Goal: Information Seeking & Learning: Learn about a topic

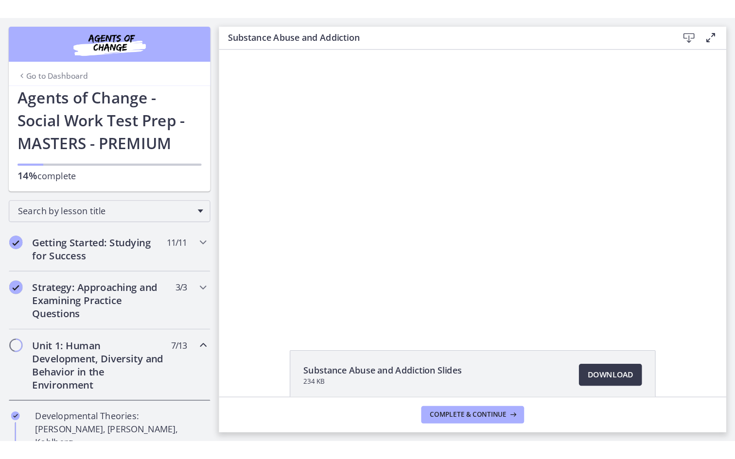
scroll to position [10, 0]
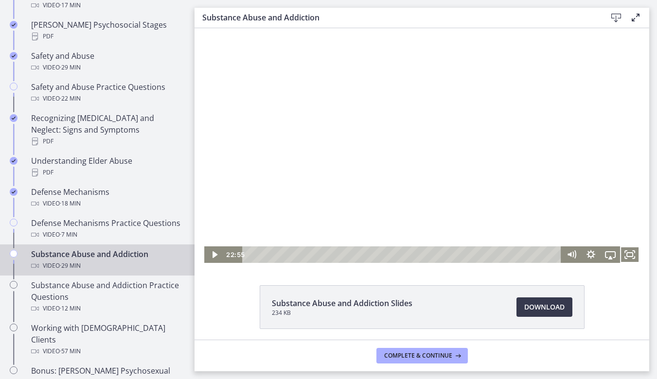
click at [301, 128] on div at bounding box center [421, 140] width 434 height 244
click at [630, 253] on icon "Fullscreen" at bounding box center [629, 254] width 19 height 17
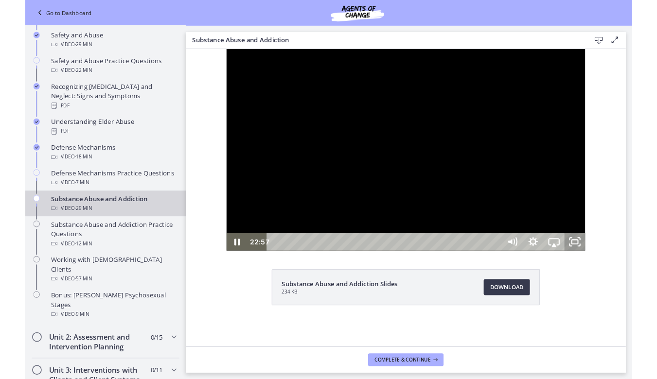
scroll to position [0, 0]
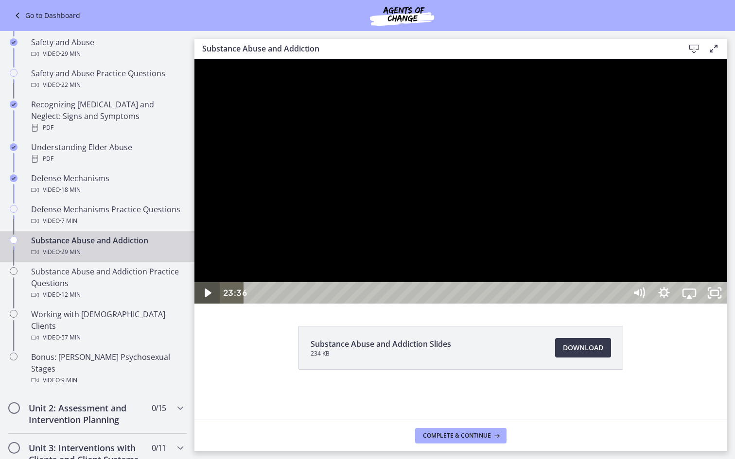
click at [206, 297] on icon "Play Video" at bounding box center [208, 293] width 6 height 9
click at [348, 304] on div at bounding box center [460, 181] width 533 height 244
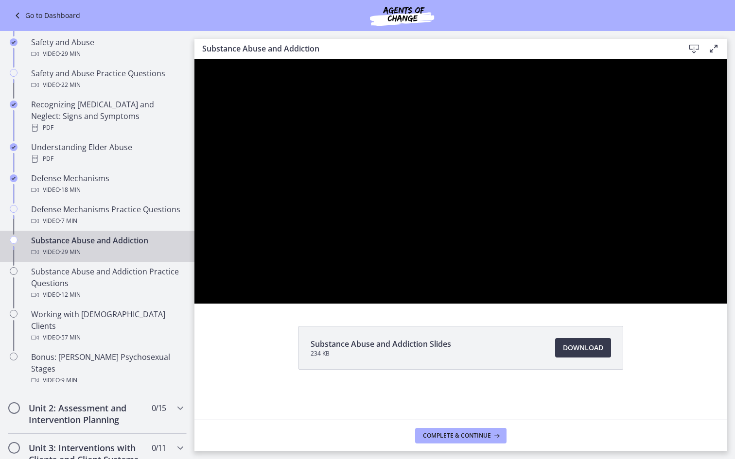
click at [194, 59] on button "Play Video: cbe200utov91j64ibr5g.mp4" at bounding box center [194, 59] width 0 height 0
click at [652, 304] on div at bounding box center [460, 181] width 533 height 244
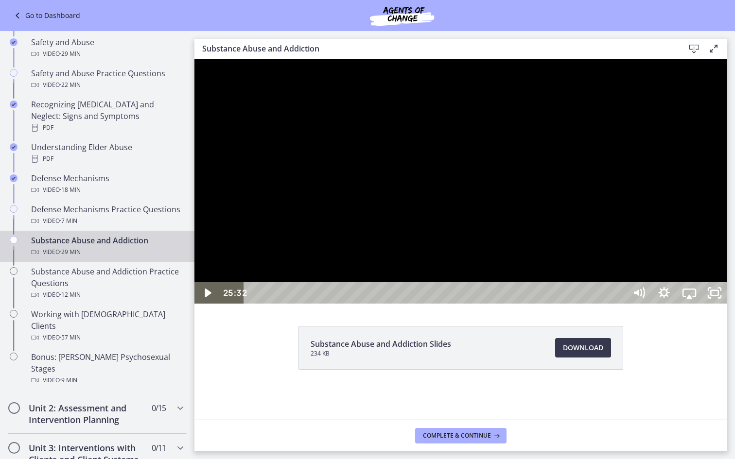
click at [194, 59] on button "Play Video: cbe200utov91j64ibr5g.mp4" at bounding box center [194, 59] width 0 height 0
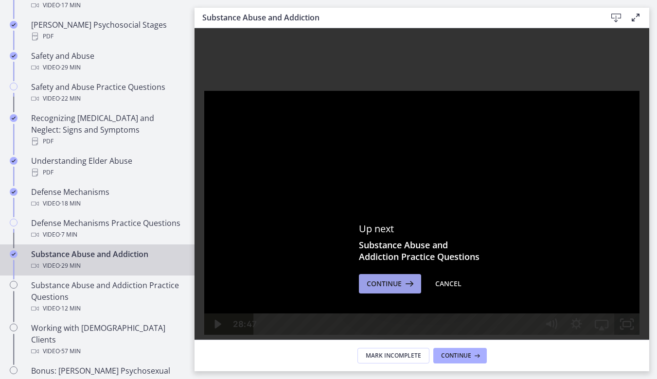
click at [398, 286] on span "Continue" at bounding box center [383, 284] width 35 height 12
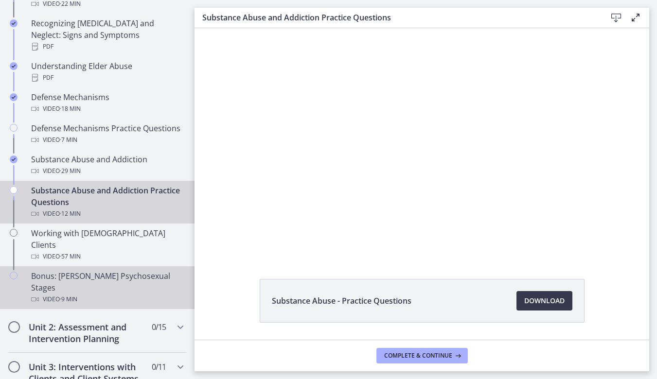
scroll to position [414, 0]
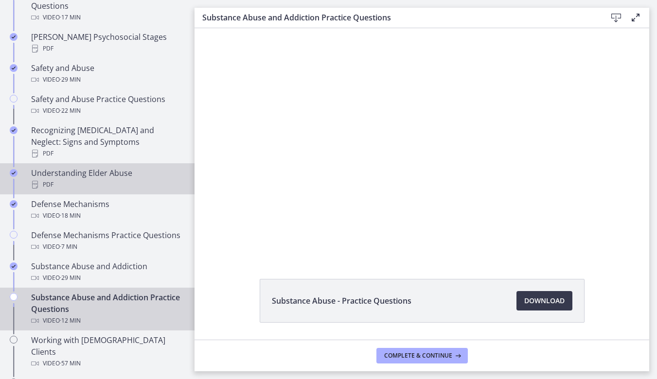
click at [87, 167] on div "Understanding Elder Abuse PDF" at bounding box center [107, 178] width 152 height 23
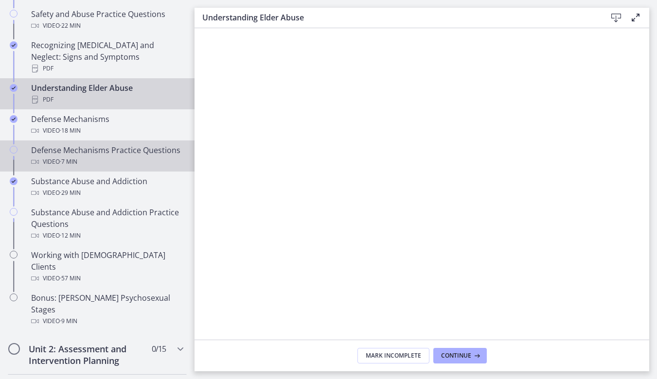
scroll to position [501, 0]
